Goal: Information Seeking & Learning: Check status

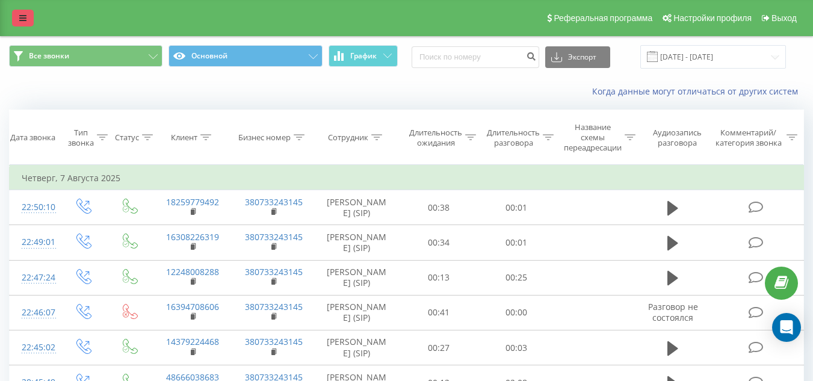
click at [22, 23] on link at bounding box center [23, 18] width 22 height 17
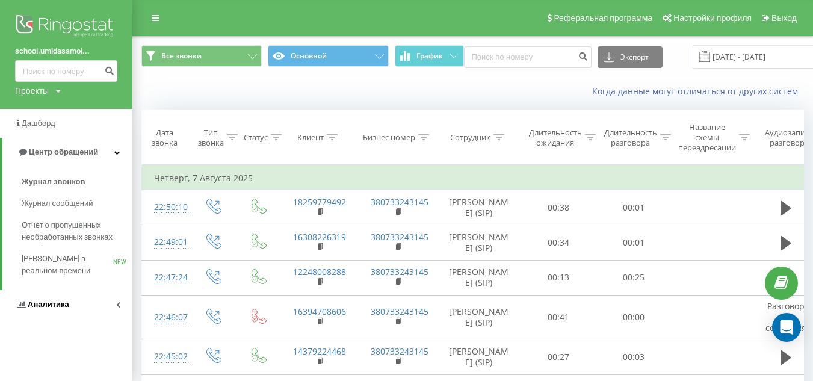
click at [58, 303] on span "Аналитика" at bounding box center [49, 304] width 42 height 9
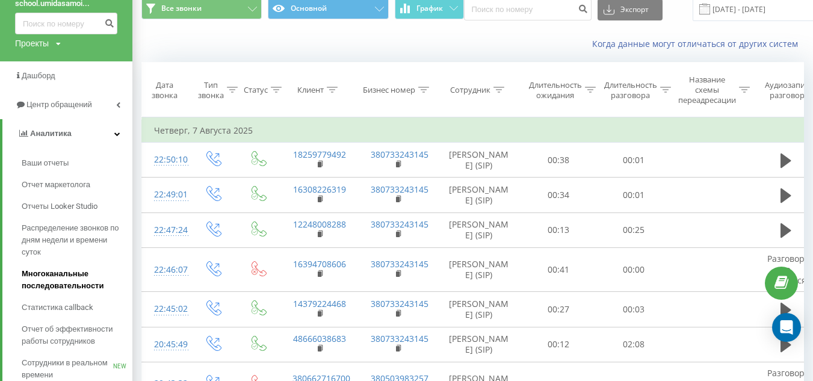
scroll to position [48, 0]
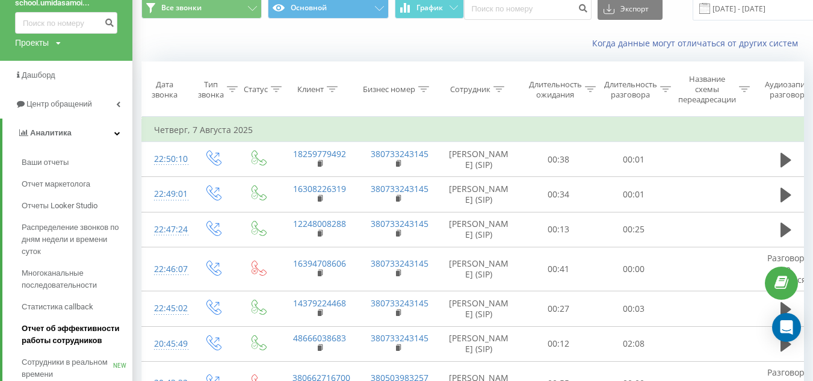
click at [69, 336] on span "Отчет об эффективности работы сотрудников" at bounding box center [74, 334] width 105 height 24
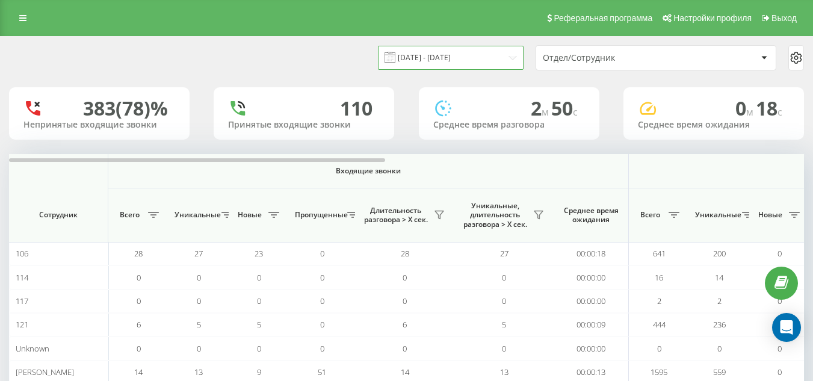
click at [508, 52] on input "[DATE] - [DATE]" at bounding box center [451, 57] width 146 height 23
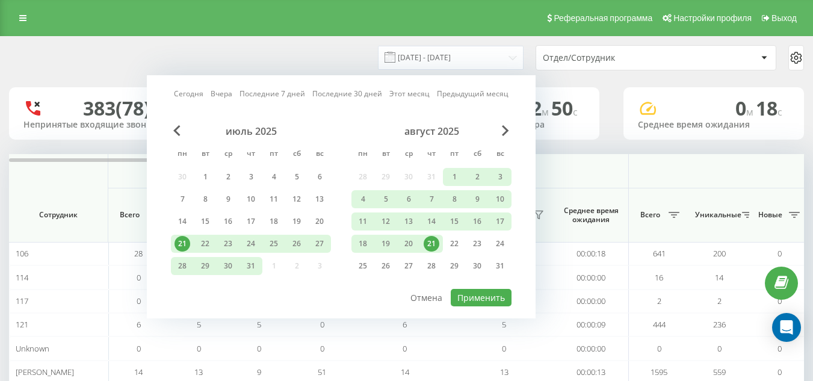
click at [432, 239] on div "21" at bounding box center [431, 244] width 16 height 16
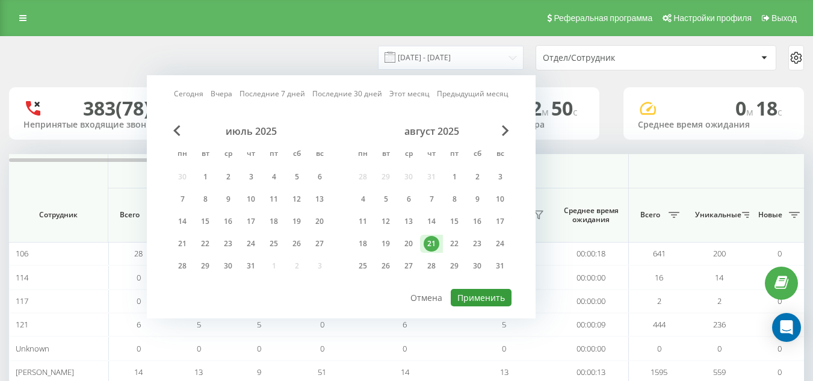
click at [467, 299] on button "Применить" at bounding box center [481, 297] width 61 height 17
type input "21.08.2025 - 21.08.2025"
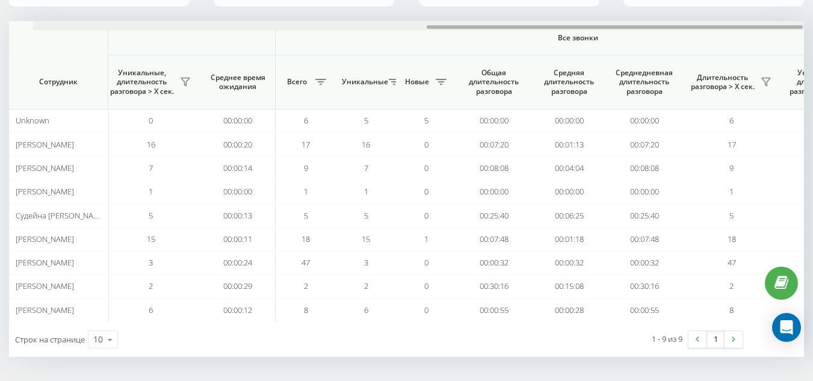
scroll to position [0, 831]
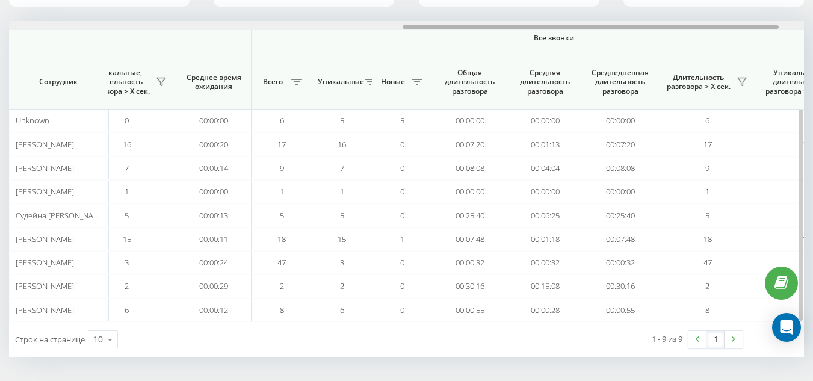
drag, startPoint x: 373, startPoint y: 26, endPoint x: 767, endPoint y: 43, distance: 394.3
click at [767, 43] on div "Входящие звонки Исходящие звонки Все звонки Сотрудник Всего Уникальные Новые Пр…" at bounding box center [406, 171] width 795 height 301
